Goal: Task Accomplishment & Management: Manage account settings

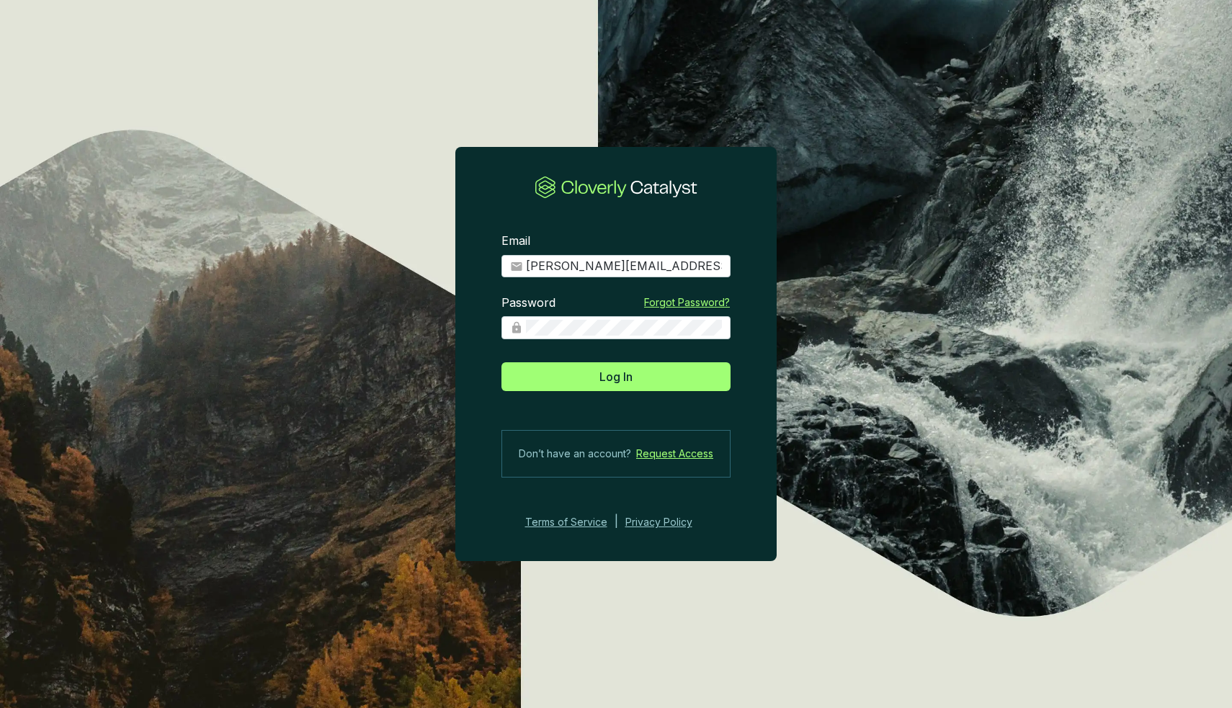
type input "[PERSON_NAME][EMAIL_ADDRESS][DOMAIN_NAME]"
click at [616, 376] on button "Log In" at bounding box center [615, 376] width 229 height 29
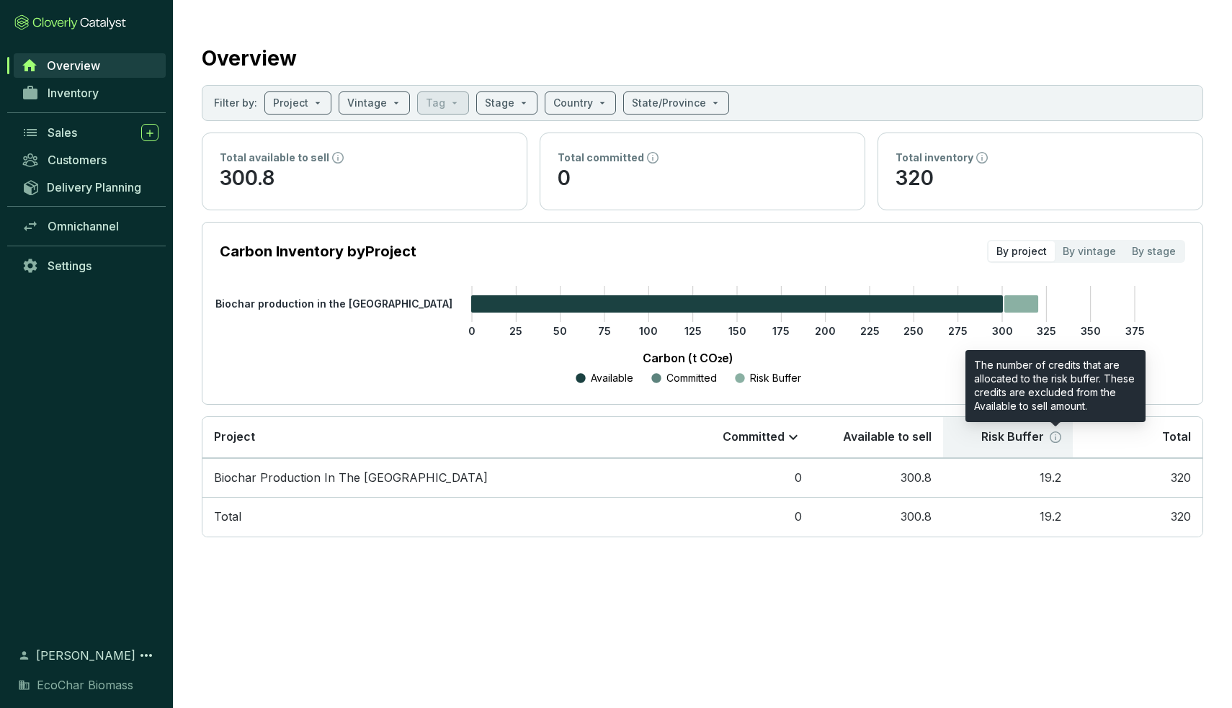
click at [1058, 434] on icon at bounding box center [1056, 438] width 12 height 12
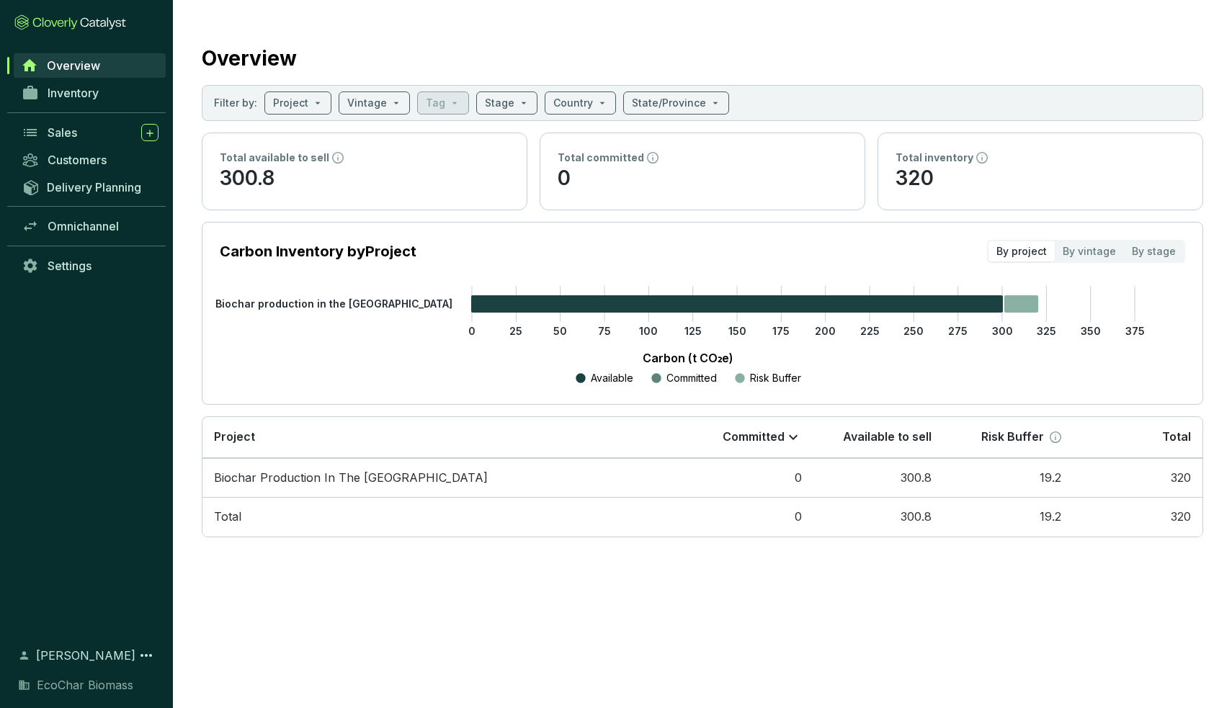
click at [316, 158] on p "Total available to sell" at bounding box center [275, 158] width 110 height 14
click at [99, 89] on span "Inventory" at bounding box center [73, 93] width 51 height 14
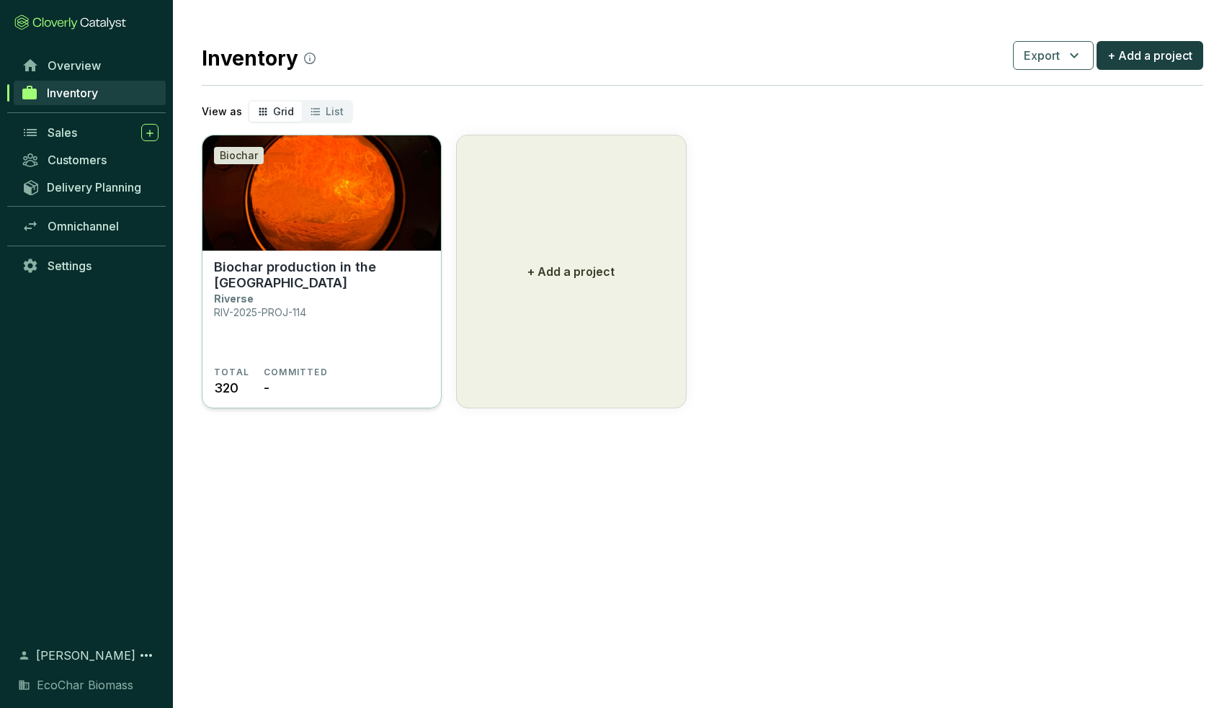
click at [316, 273] on p "Biochar production in the [GEOGRAPHIC_DATA]" at bounding box center [321, 275] width 215 height 32
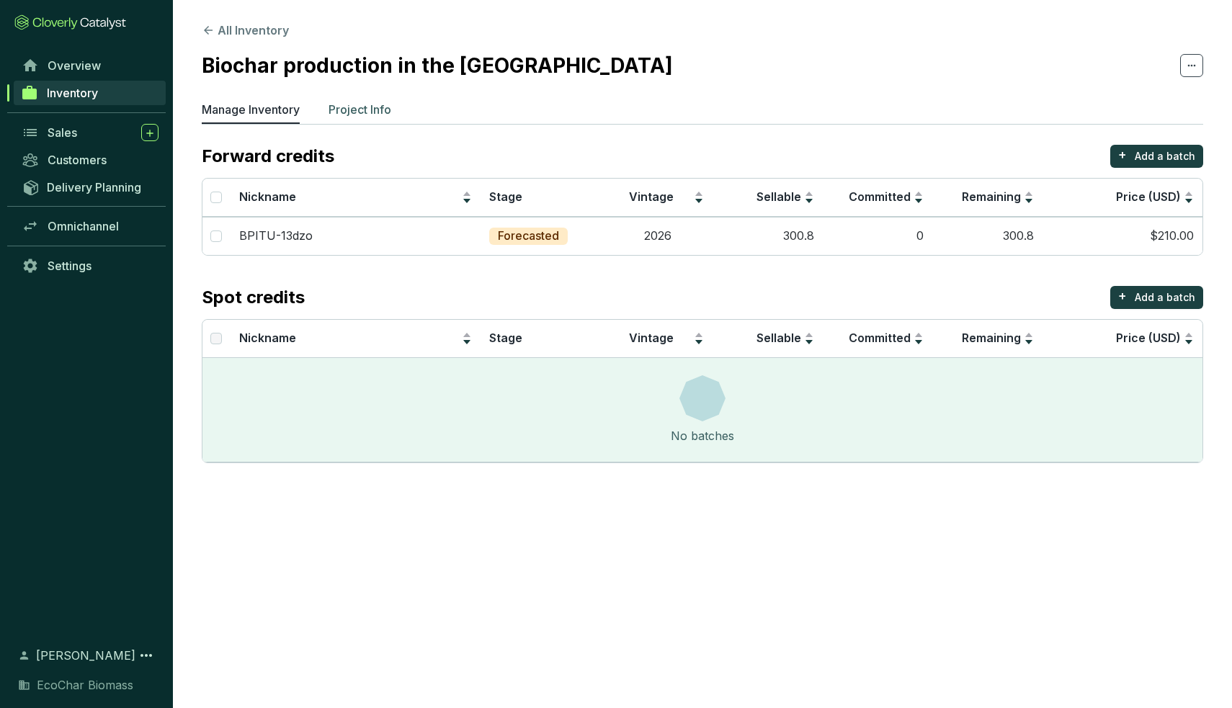
click at [359, 119] on li "Project Info" at bounding box center [360, 112] width 63 height 23
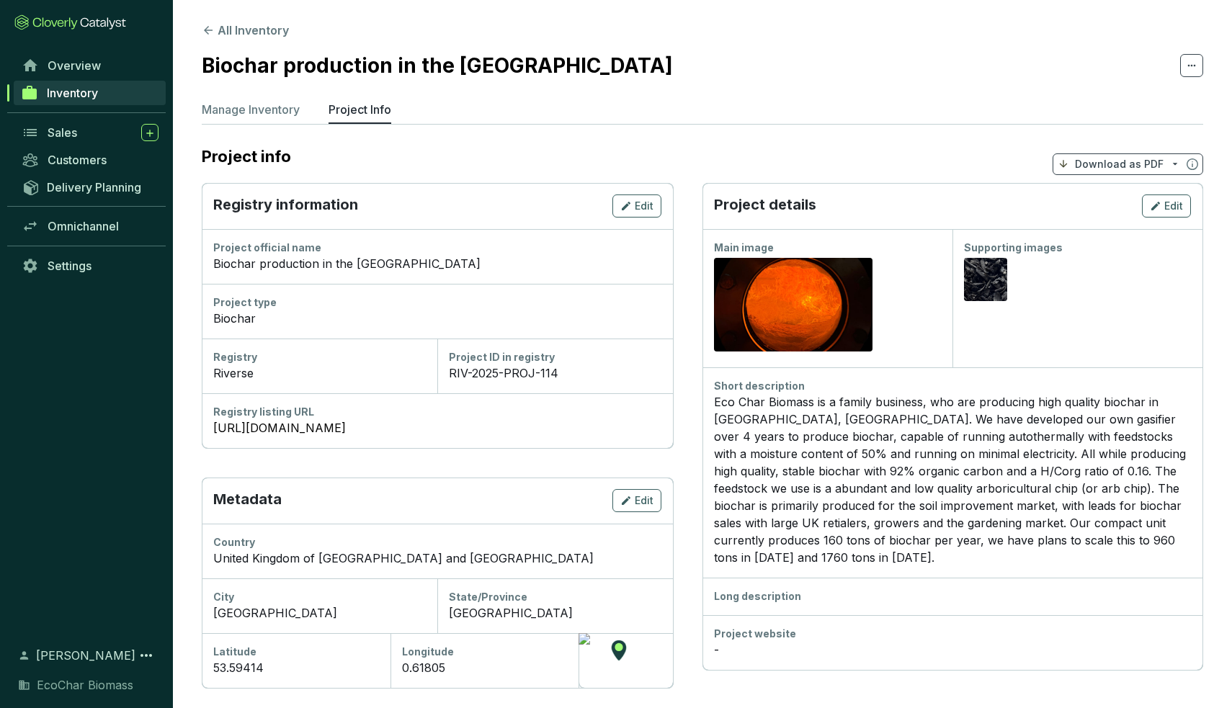
click at [241, 93] on section "All Inventory Biochar production in the UK Manage Inventory Project Info Projec…" at bounding box center [702, 529] width 1059 height 1058
click at [245, 104] on p "Manage Inventory" at bounding box center [251, 109] width 98 height 17
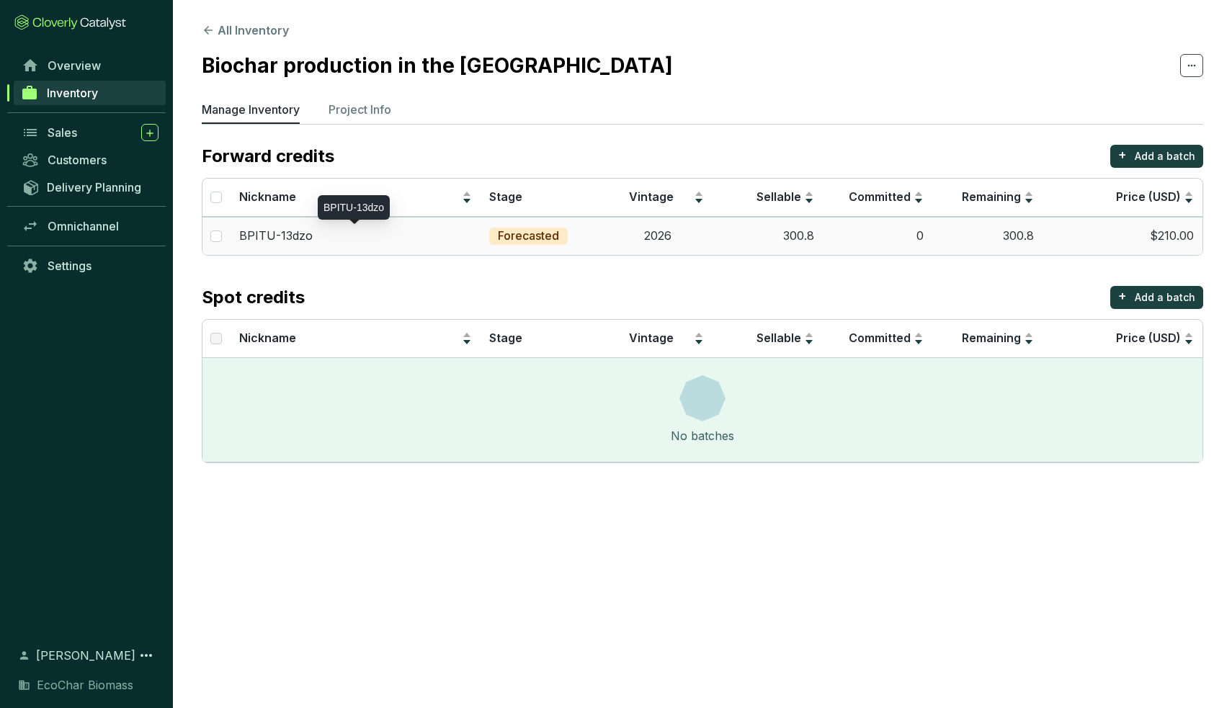
click at [334, 235] on div "BPITU-13dzo" at bounding box center [355, 236] width 233 height 16
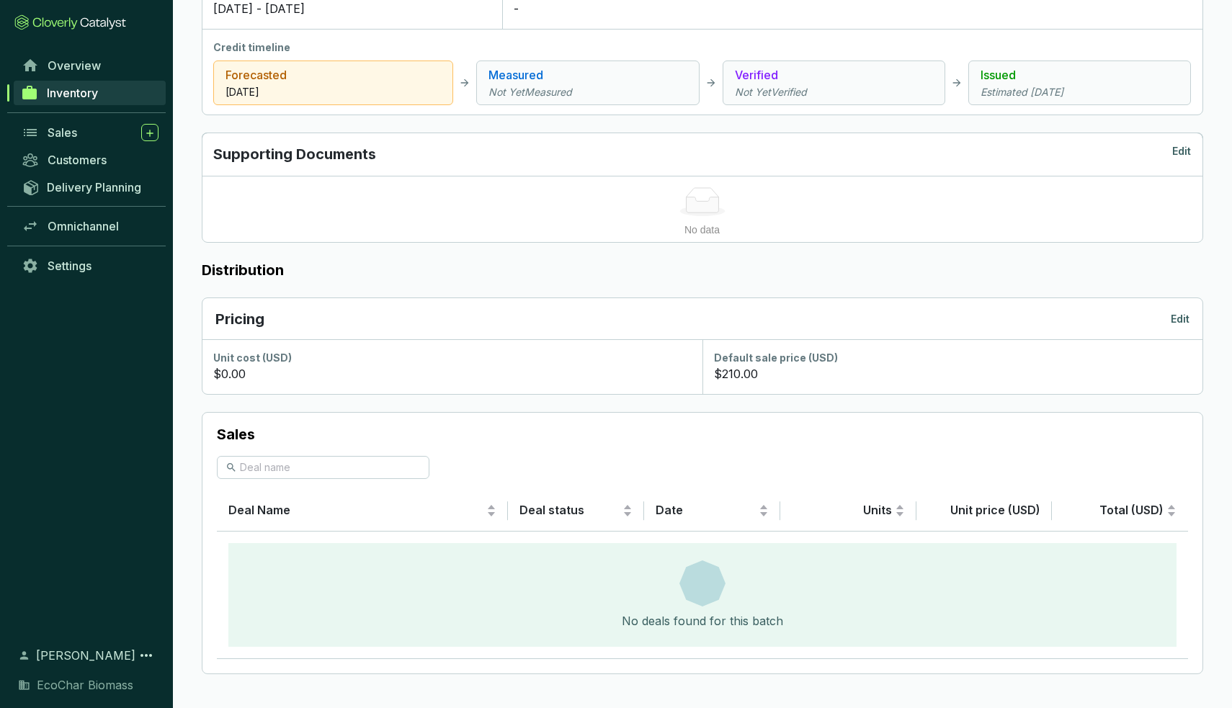
scroll to position [18, 0]
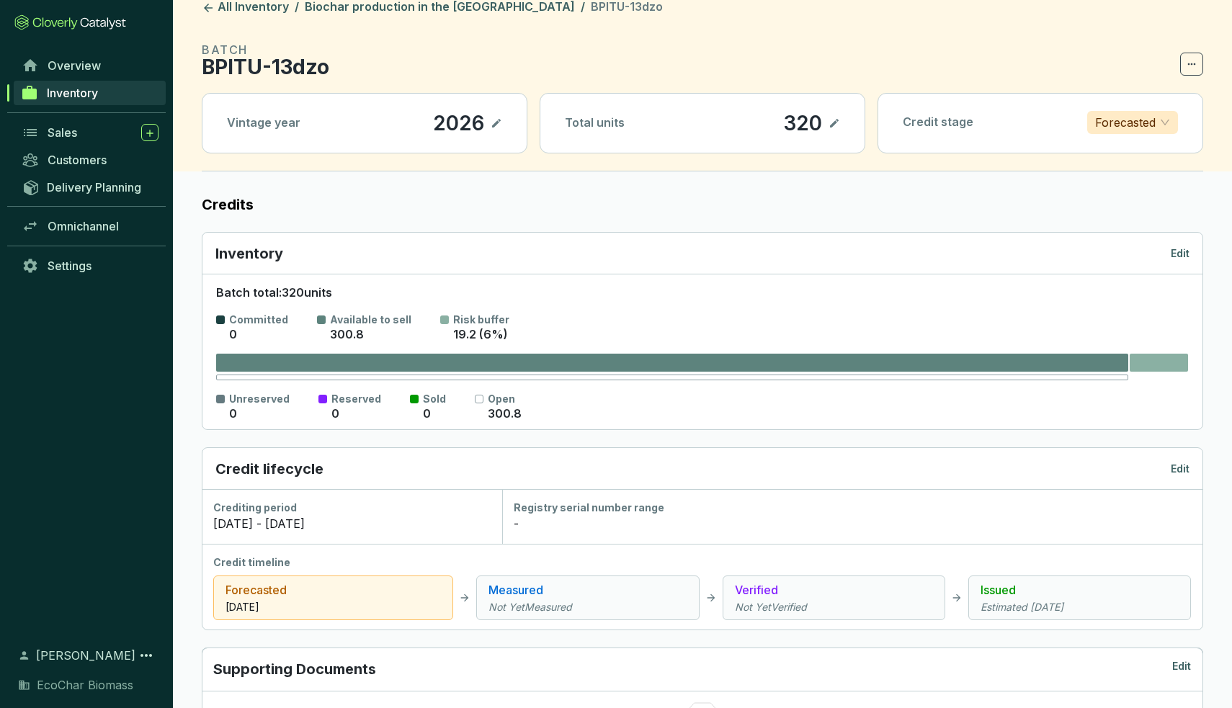
click at [469, 328] on span "19.2 (6%)" at bounding box center [480, 334] width 55 height 14
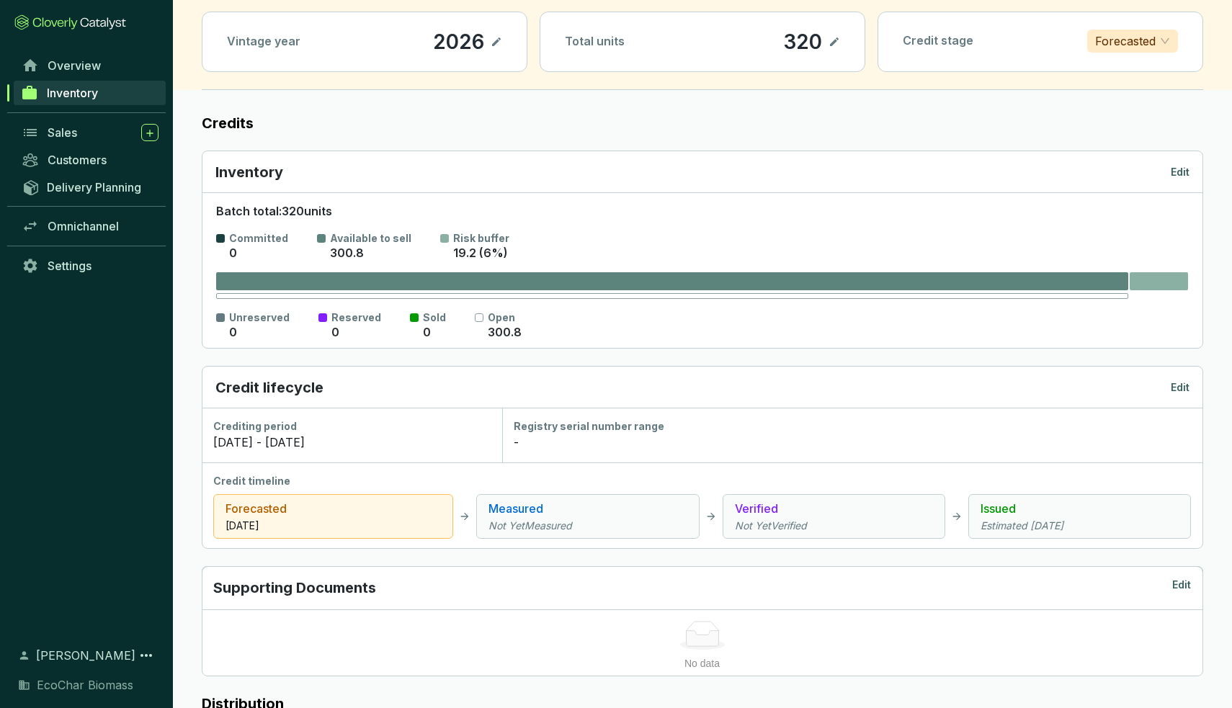
scroll to position [102, 0]
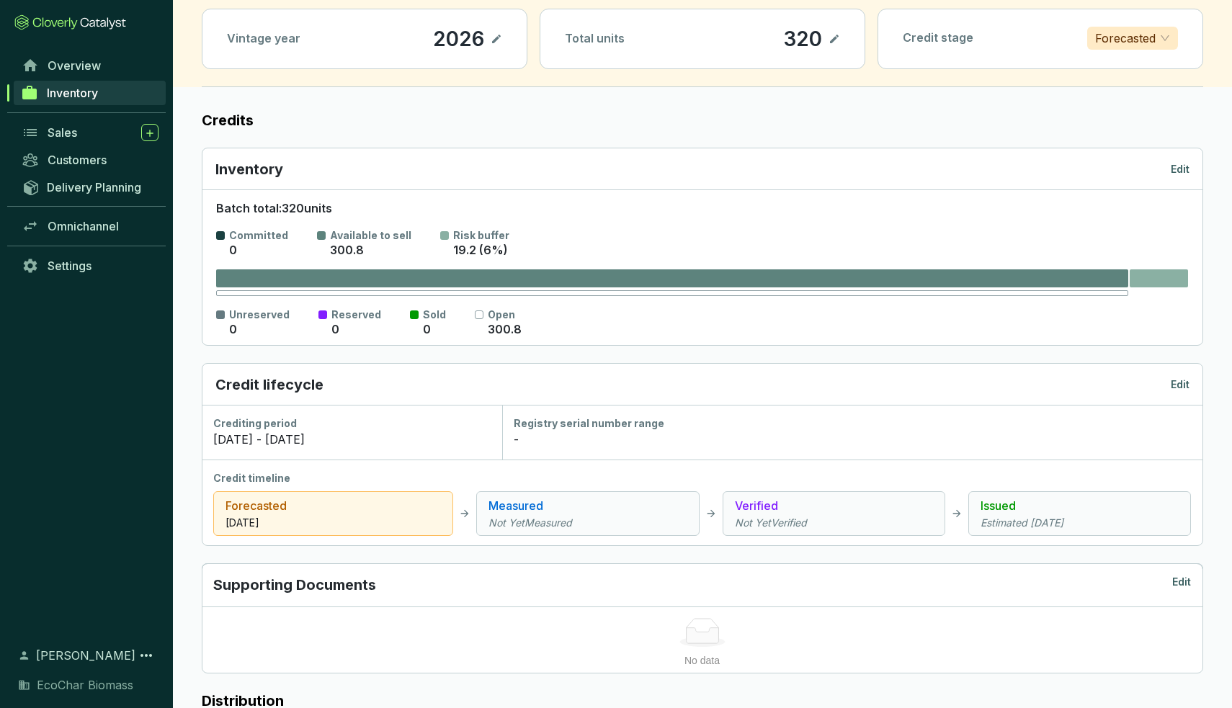
click at [1176, 165] on p "Edit" at bounding box center [1180, 169] width 19 height 14
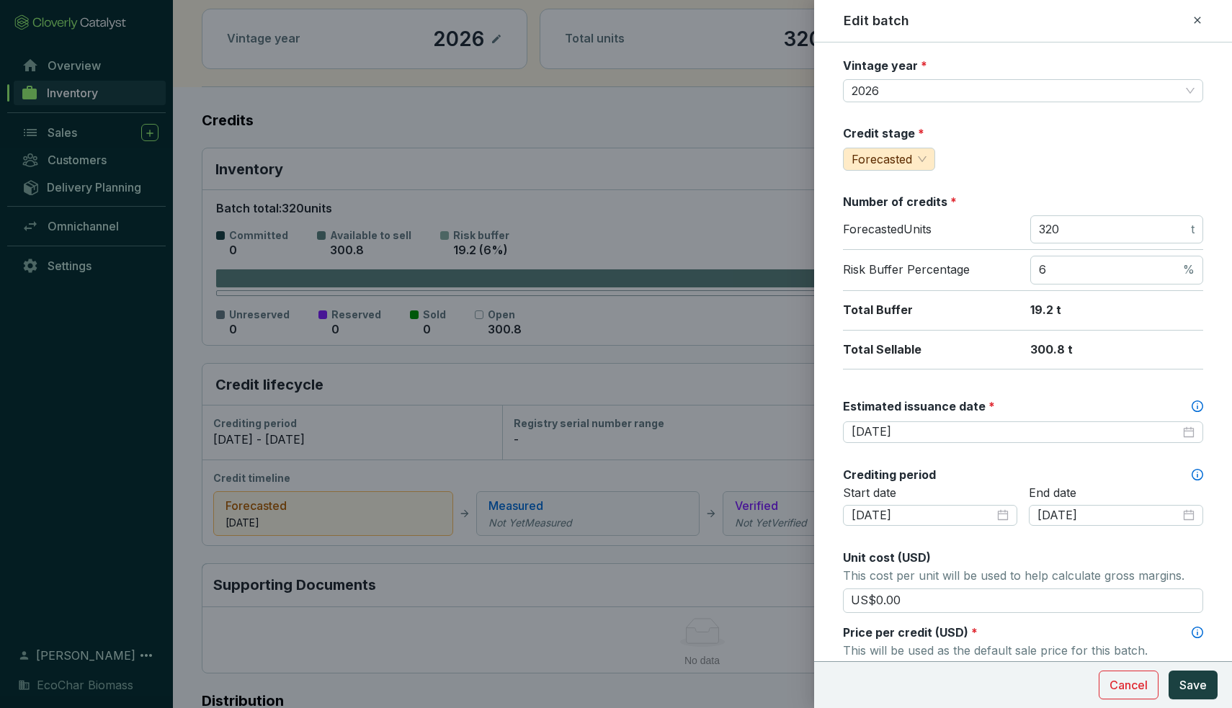
scroll to position [89, 0]
click at [1089, 272] on input "6" at bounding box center [1109, 270] width 141 height 16
type input "50"
click at [1195, 695] on button "Save" at bounding box center [1192, 685] width 49 height 29
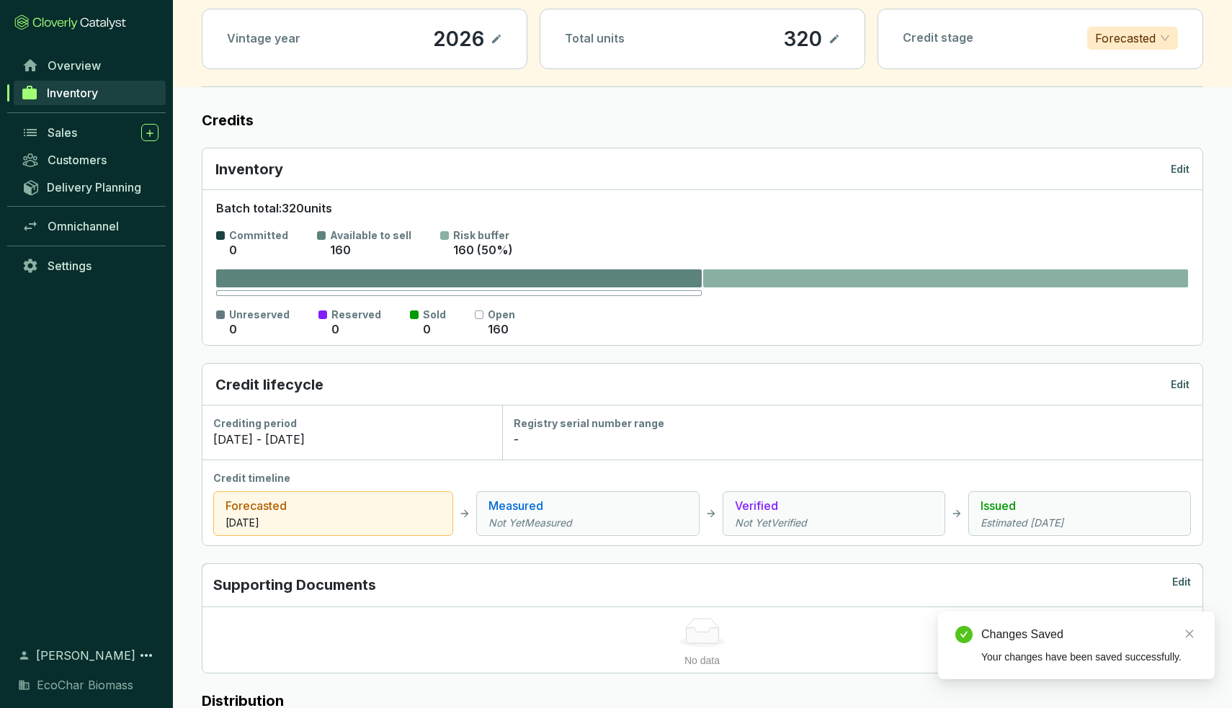
scroll to position [61, 0]
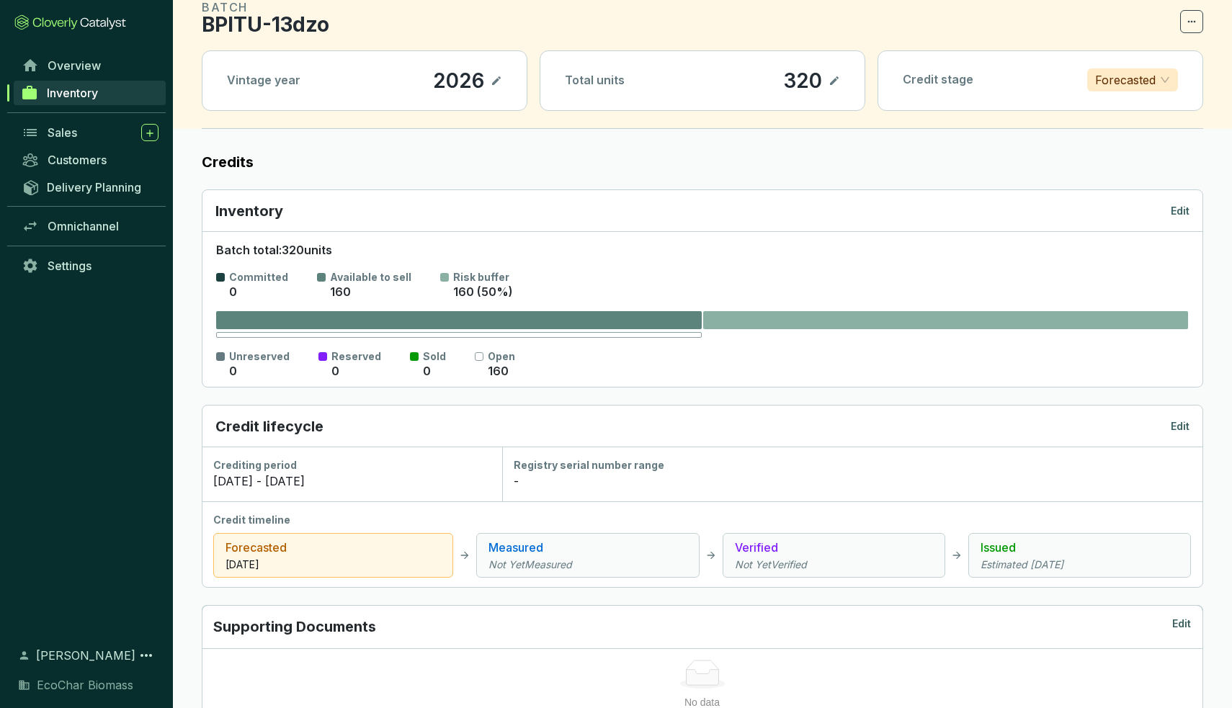
click at [1182, 204] on p "Edit" at bounding box center [1180, 211] width 19 height 14
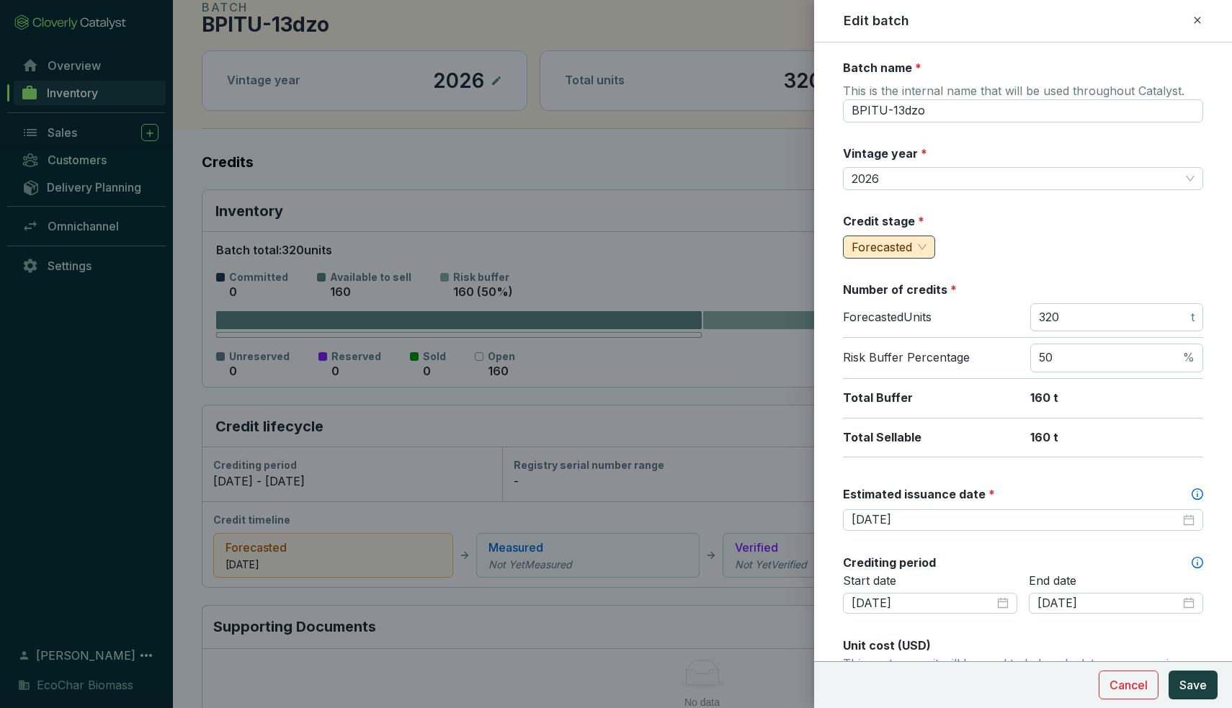
scroll to position [0, 0]
click at [924, 252] on span "Forecasted" at bounding box center [889, 247] width 75 height 22
click at [1027, 235] on div "Credit stage * Forecasted" at bounding box center [1023, 235] width 360 height 45
click at [1135, 682] on span "Cancel" at bounding box center [1128, 684] width 38 height 17
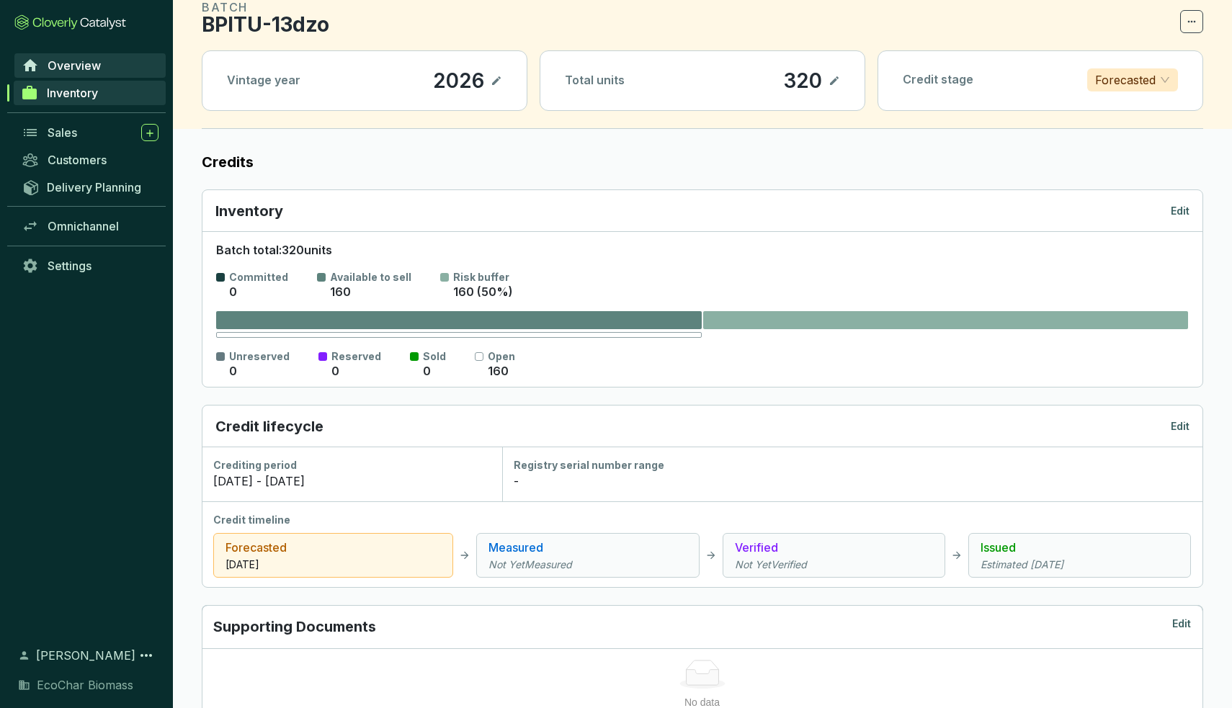
click at [58, 56] on link "Overview" at bounding box center [89, 65] width 151 height 24
